Goal: Task Accomplishment & Management: Manage account settings

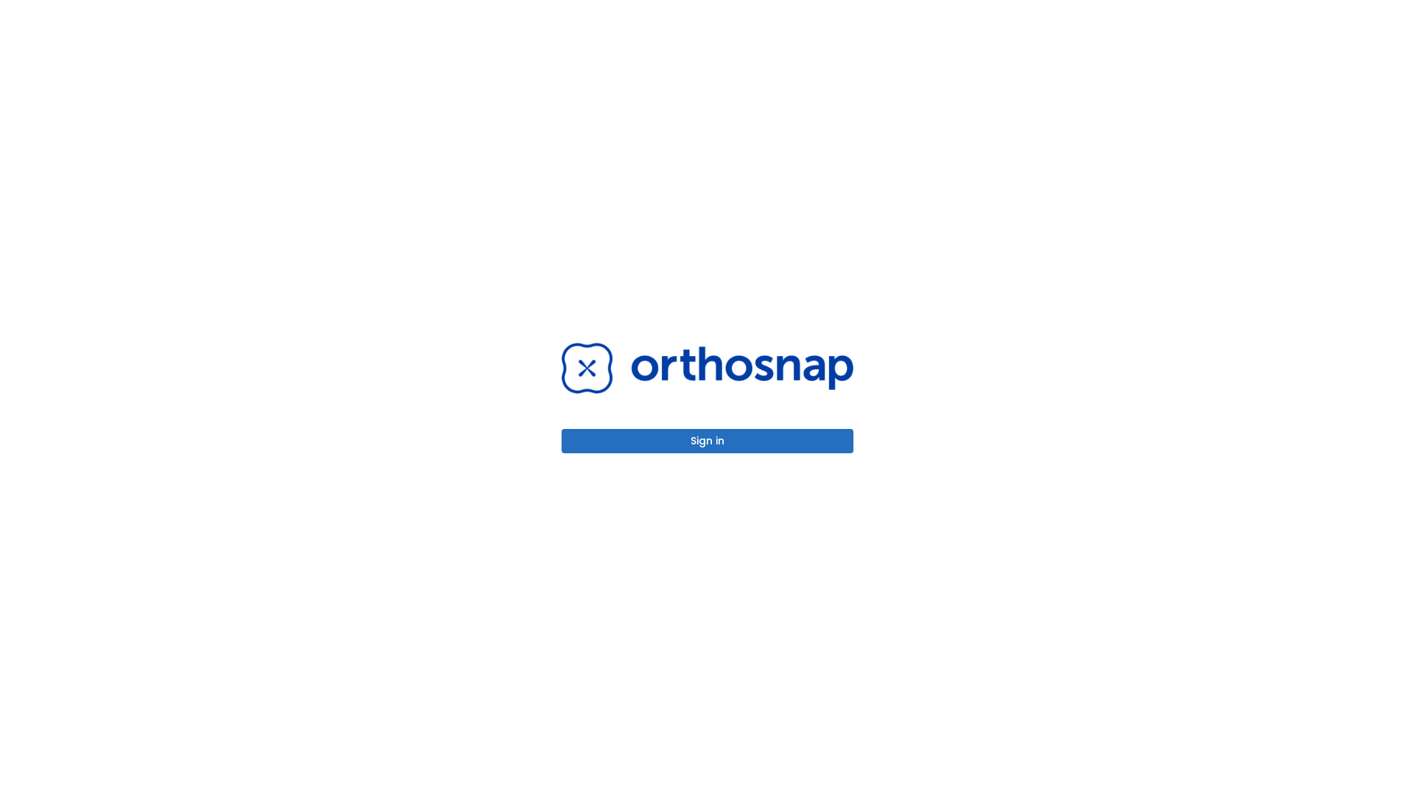
click at [708, 441] on button "Sign in" at bounding box center [708, 441] width 292 height 24
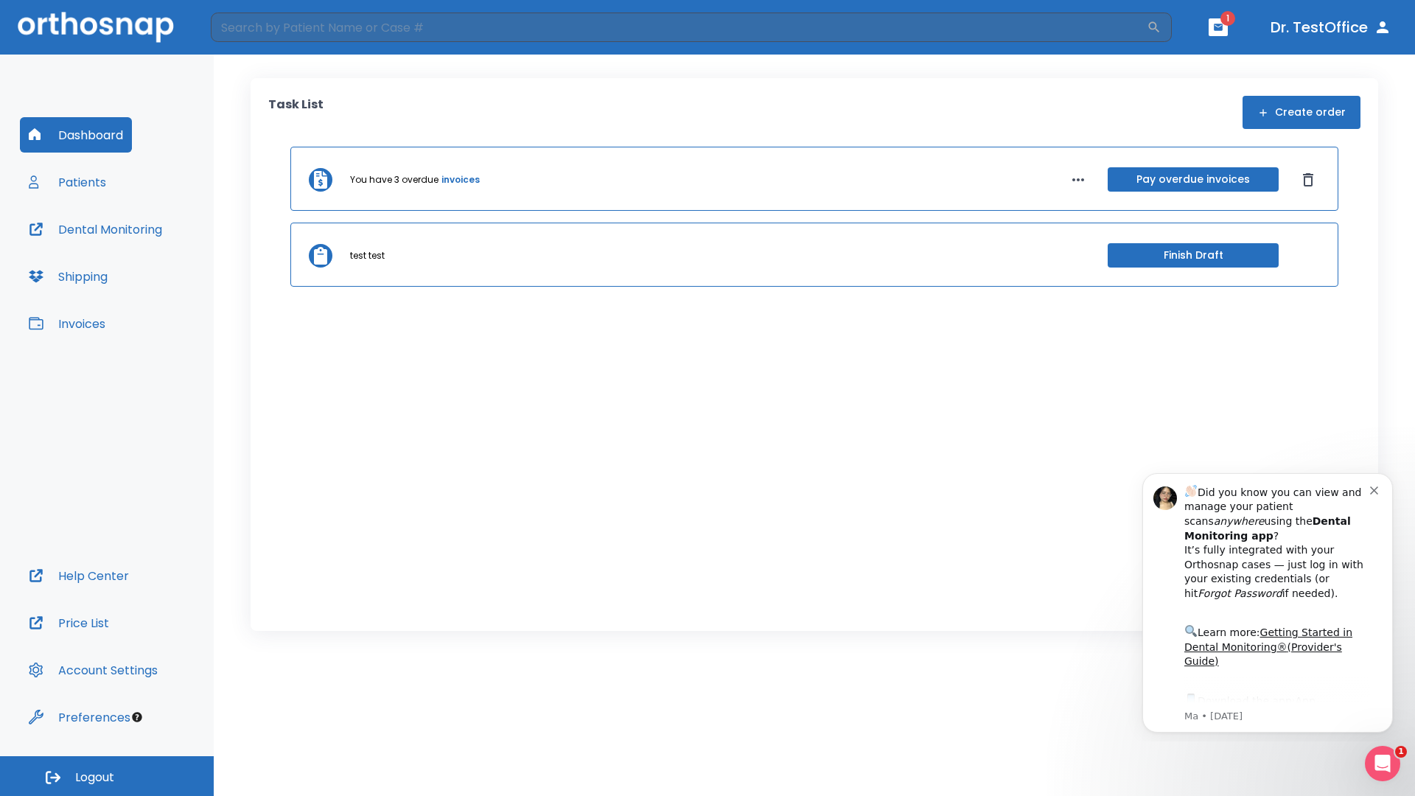
click at [107, 776] on span "Logout" at bounding box center [94, 778] width 39 height 16
